Goal: Information Seeking & Learning: Learn about a topic

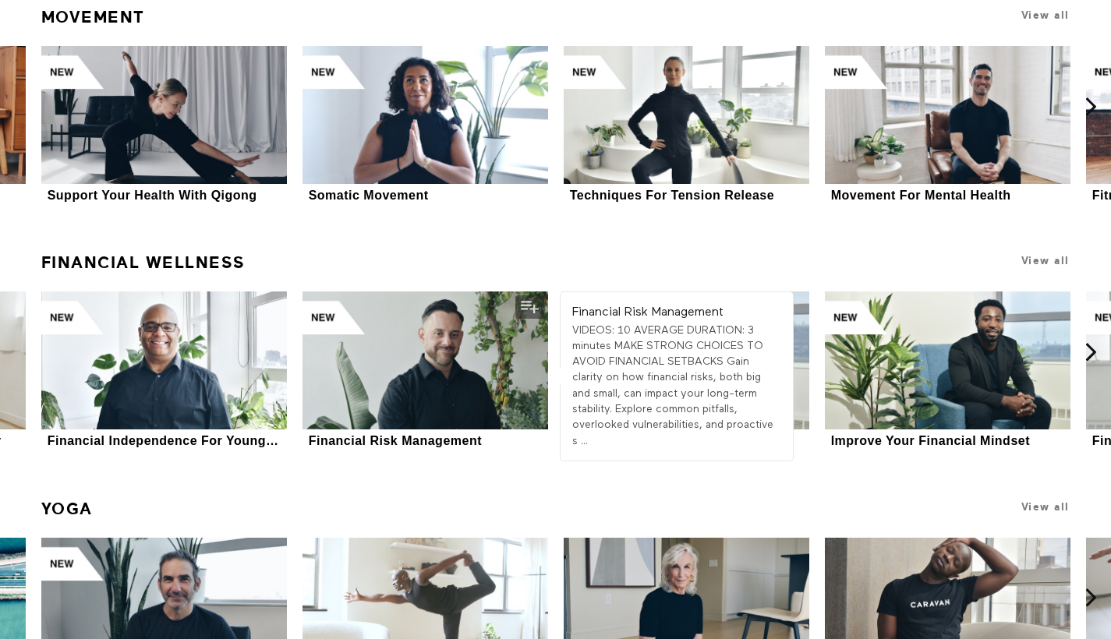
scroll to position [5696, 0]
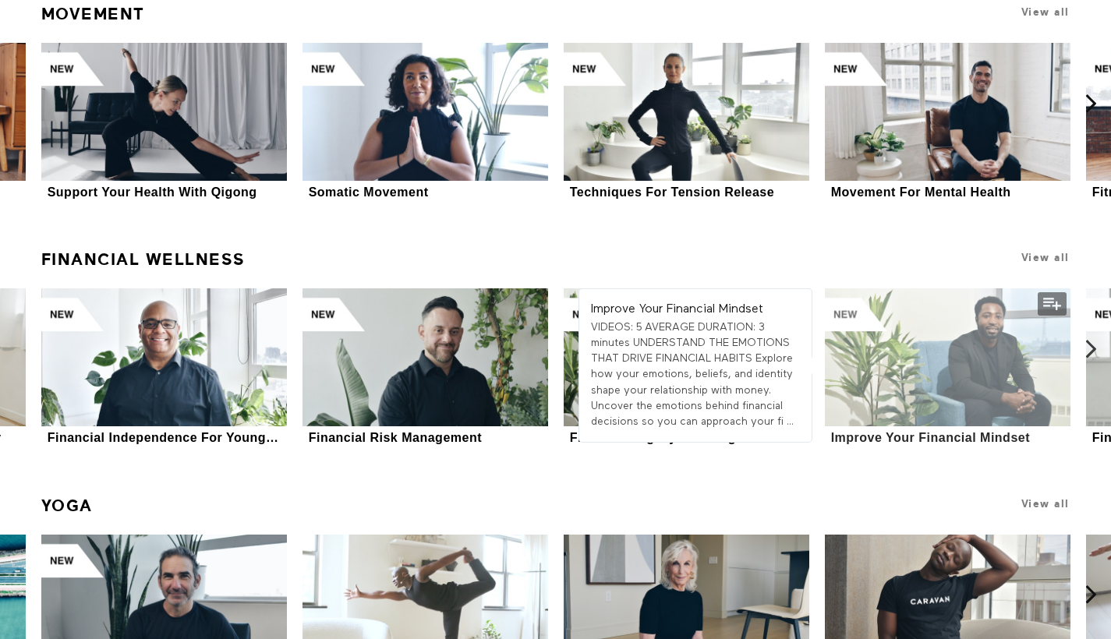
click at [990, 334] on div at bounding box center [948, 357] width 246 height 138
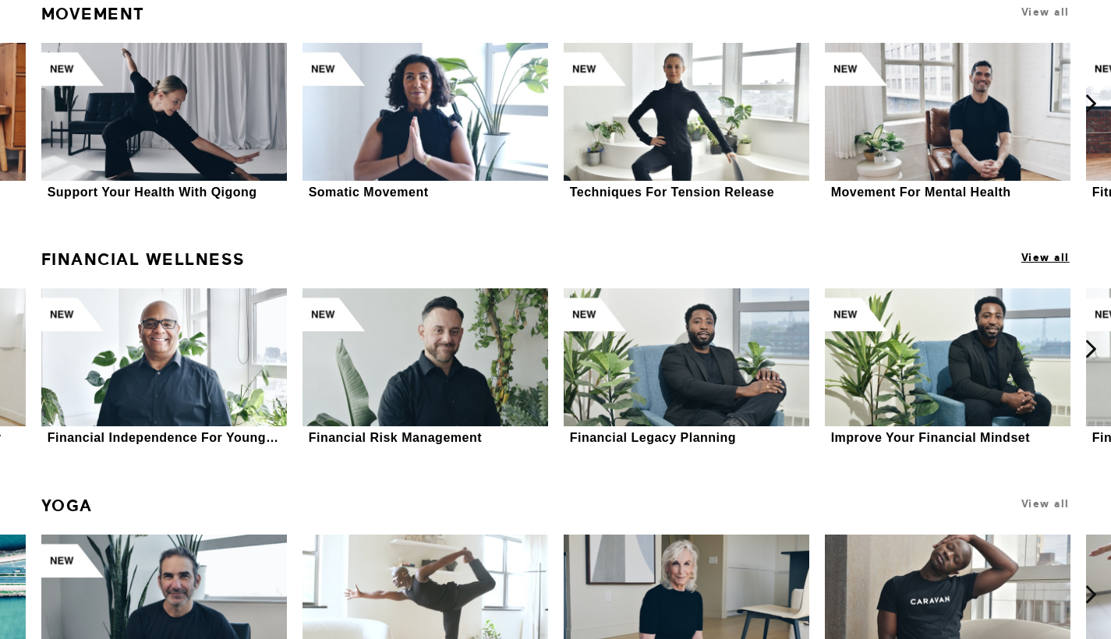
click at [1035, 252] on span "View all" at bounding box center [1045, 258] width 48 height 12
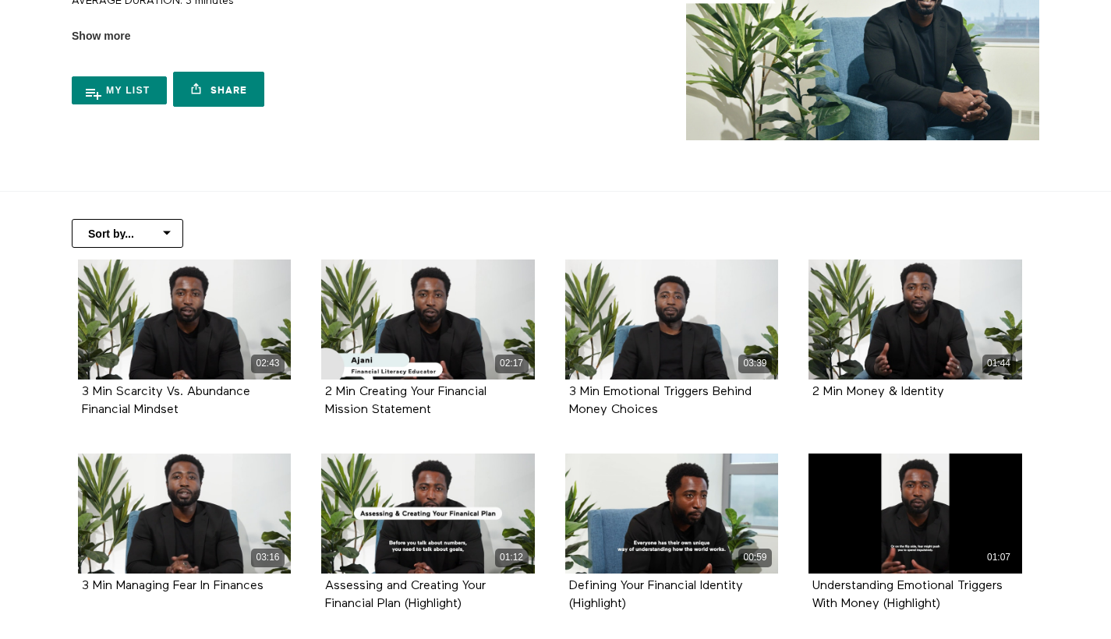
scroll to position [171, 0]
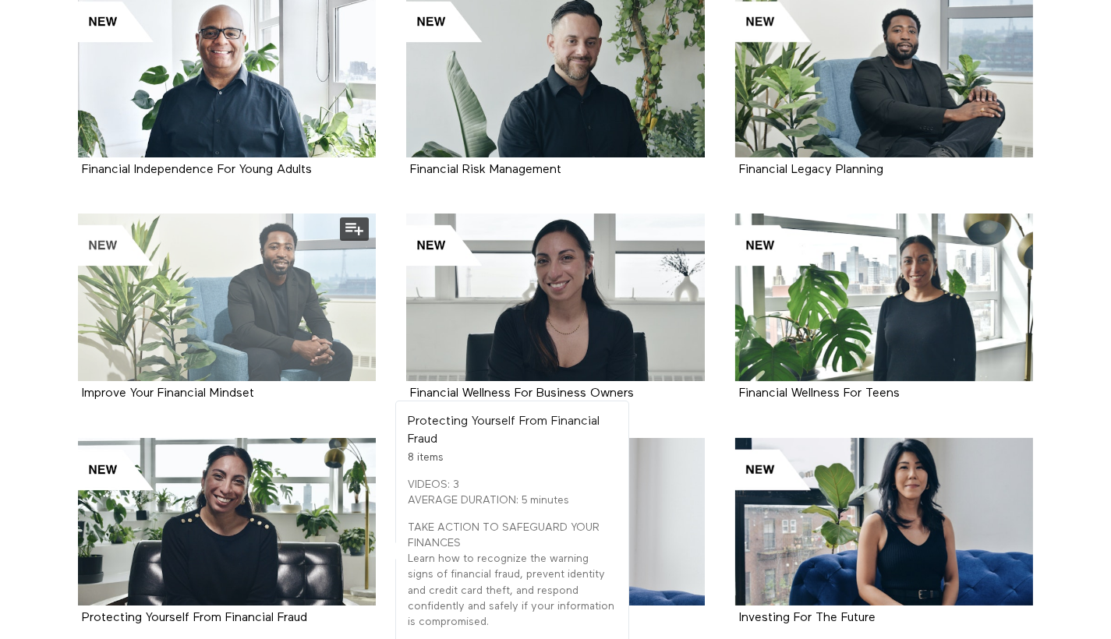
scroll to position [251, 0]
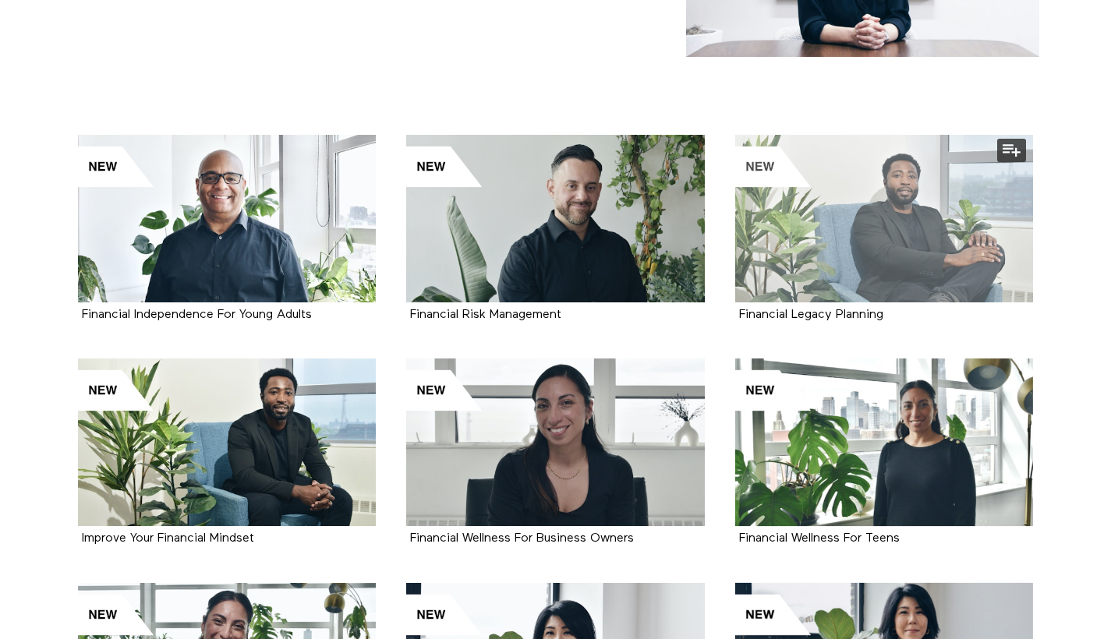
click at [781, 194] on div at bounding box center [884, 219] width 299 height 168
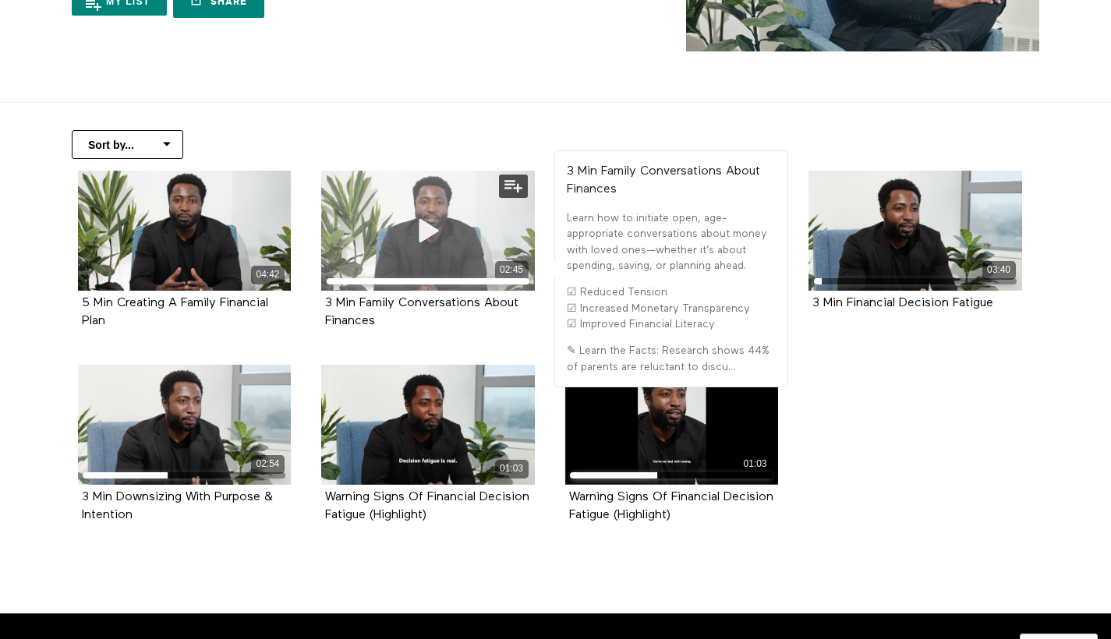
scroll to position [226, 0]
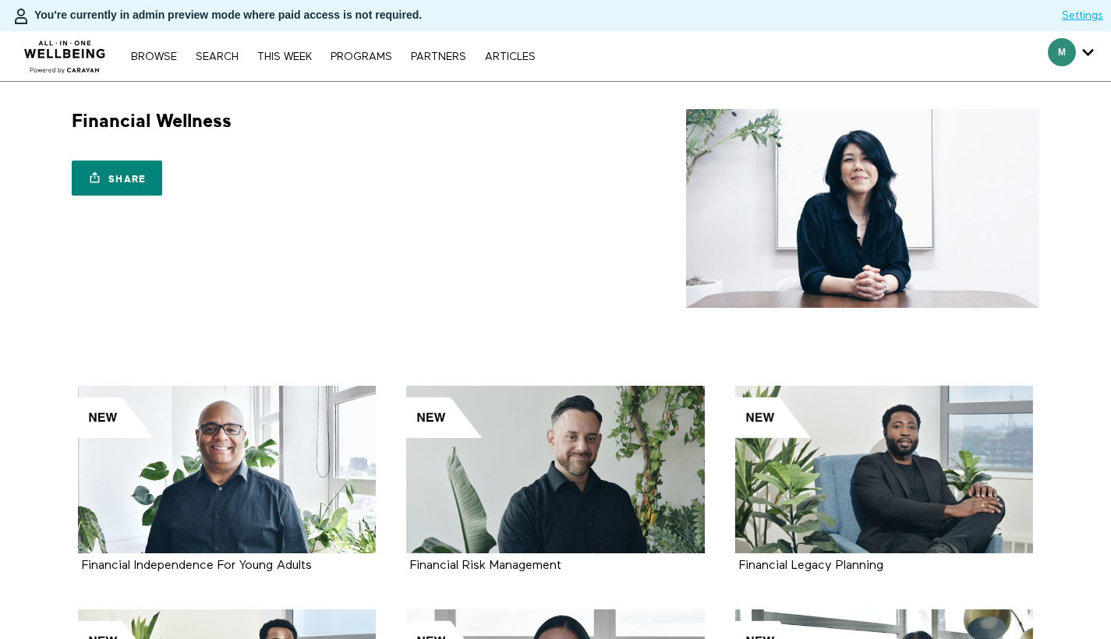
scroll to position [548, 0]
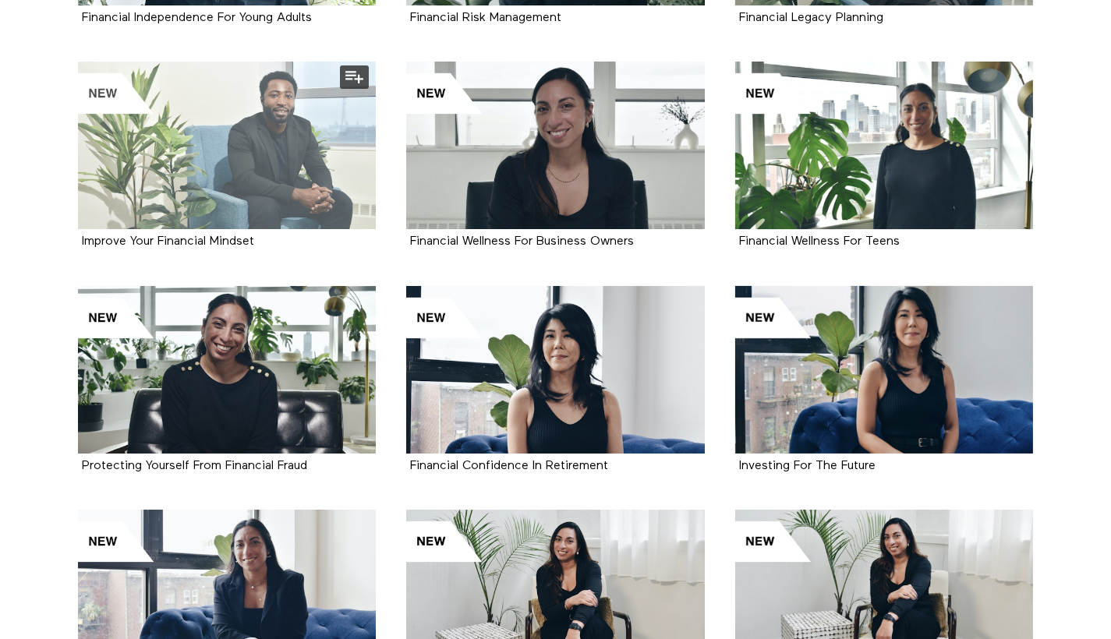
click at [246, 189] on div at bounding box center [227, 146] width 299 height 168
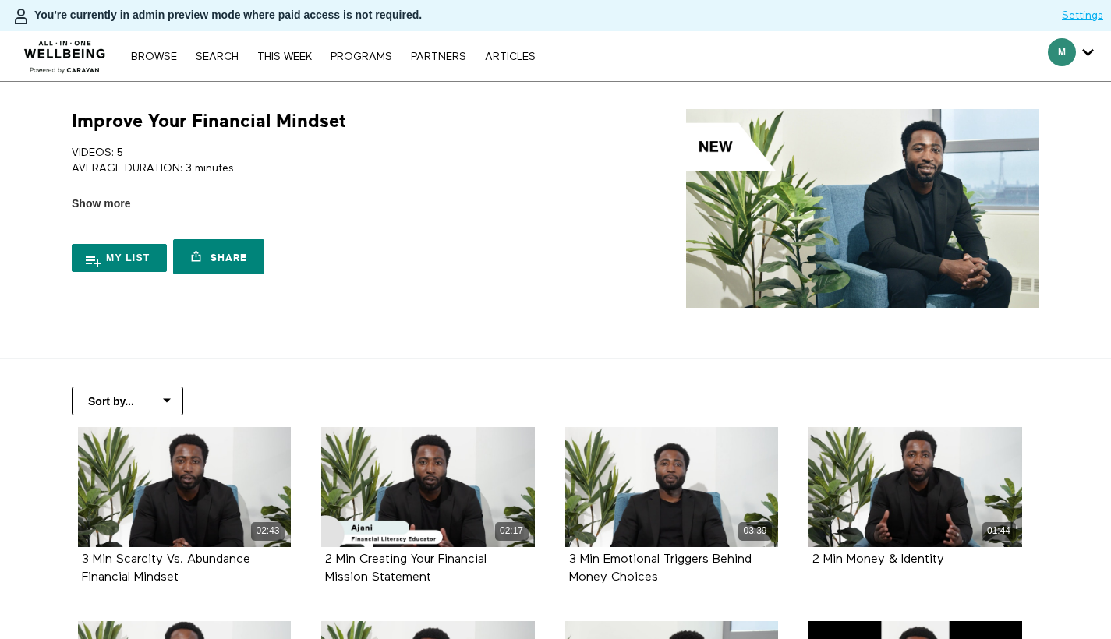
click at [125, 214] on div "My list Share Share with your friends [URL][DOMAIN_NAME]" at bounding box center [311, 247] width 478 height 70
click at [115, 204] on span "Show more" at bounding box center [101, 204] width 58 height 16
click at [0, 0] on input "Show more Show less" at bounding box center [0, 0] width 0 height 0
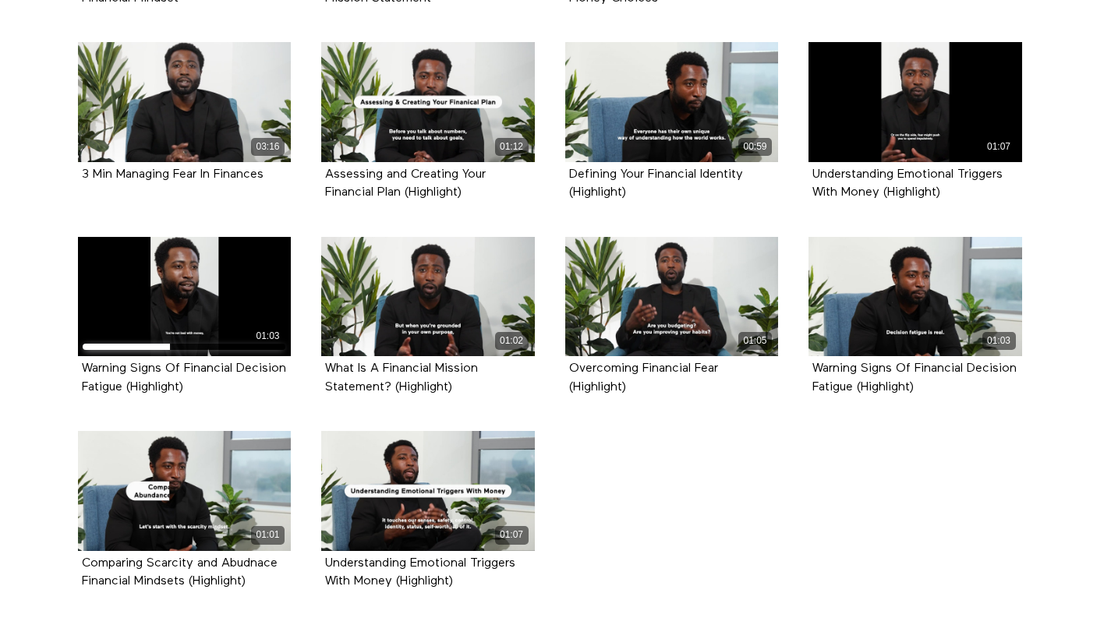
scroll to position [475, 0]
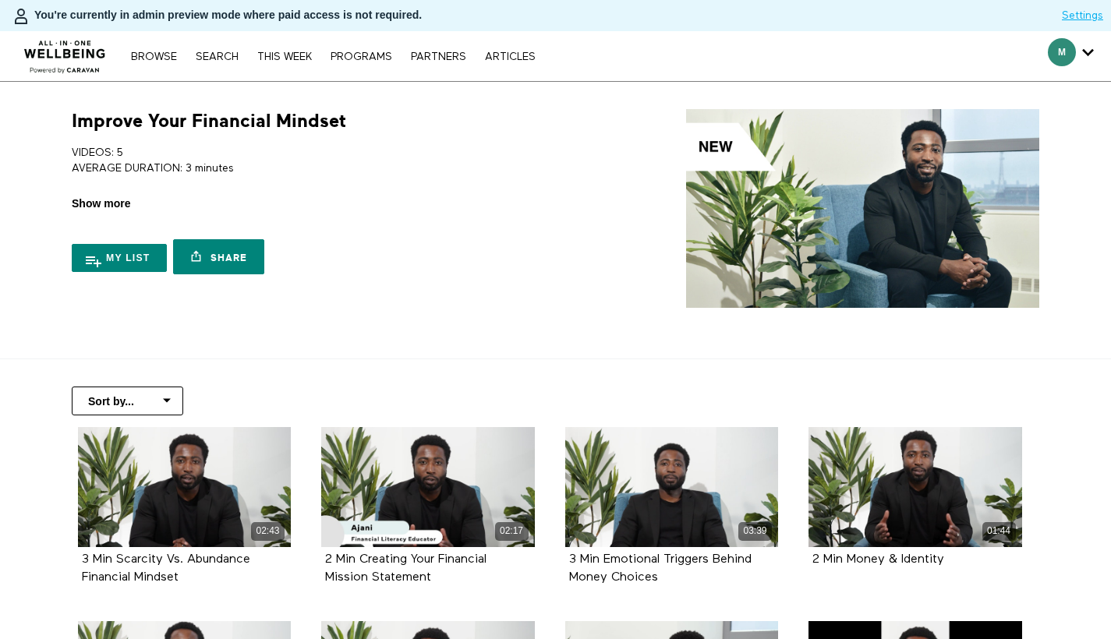
click at [85, 207] on span "Show more" at bounding box center [101, 204] width 58 height 16
click at [0, 0] on input "Show more Show less" at bounding box center [0, 0] width 0 height 0
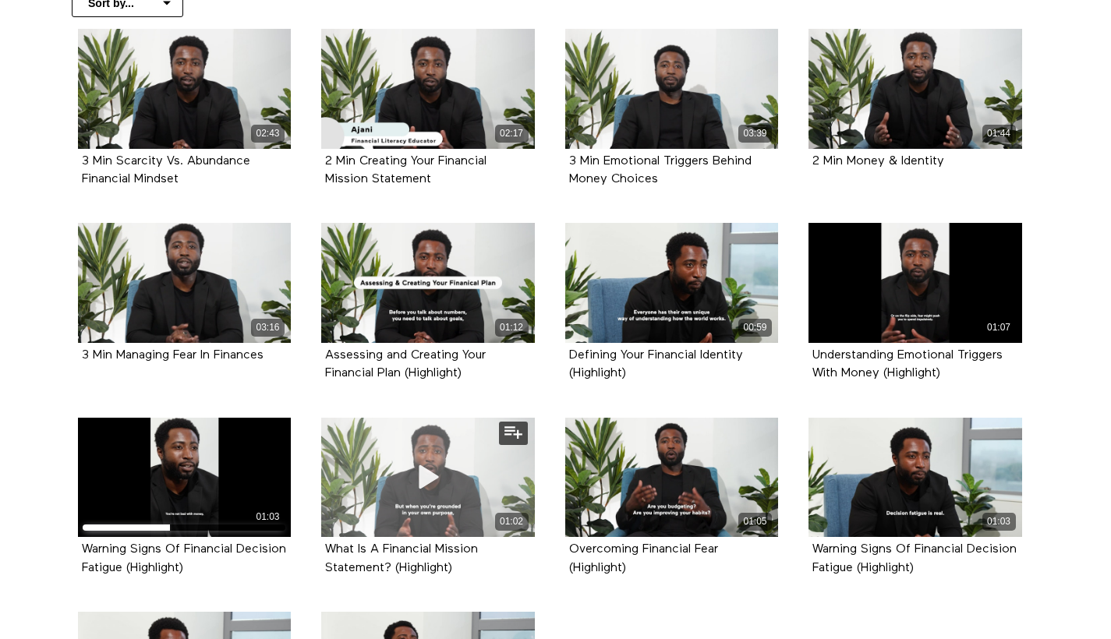
scroll to position [889, 0]
